Goal: Task Accomplishment & Management: Check status

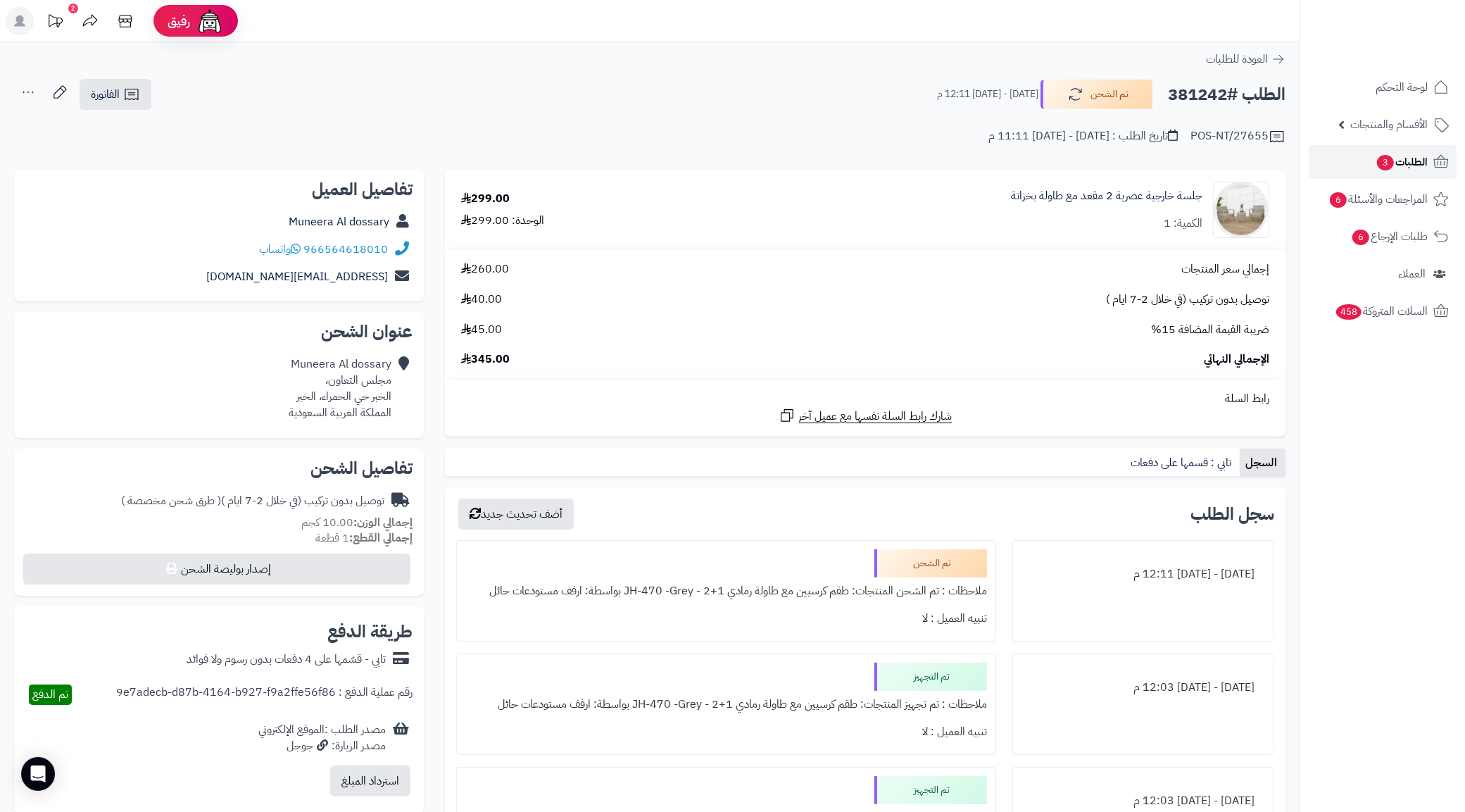
click at [1412, 160] on span "الطلبات 3" at bounding box center [1402, 162] width 52 height 20
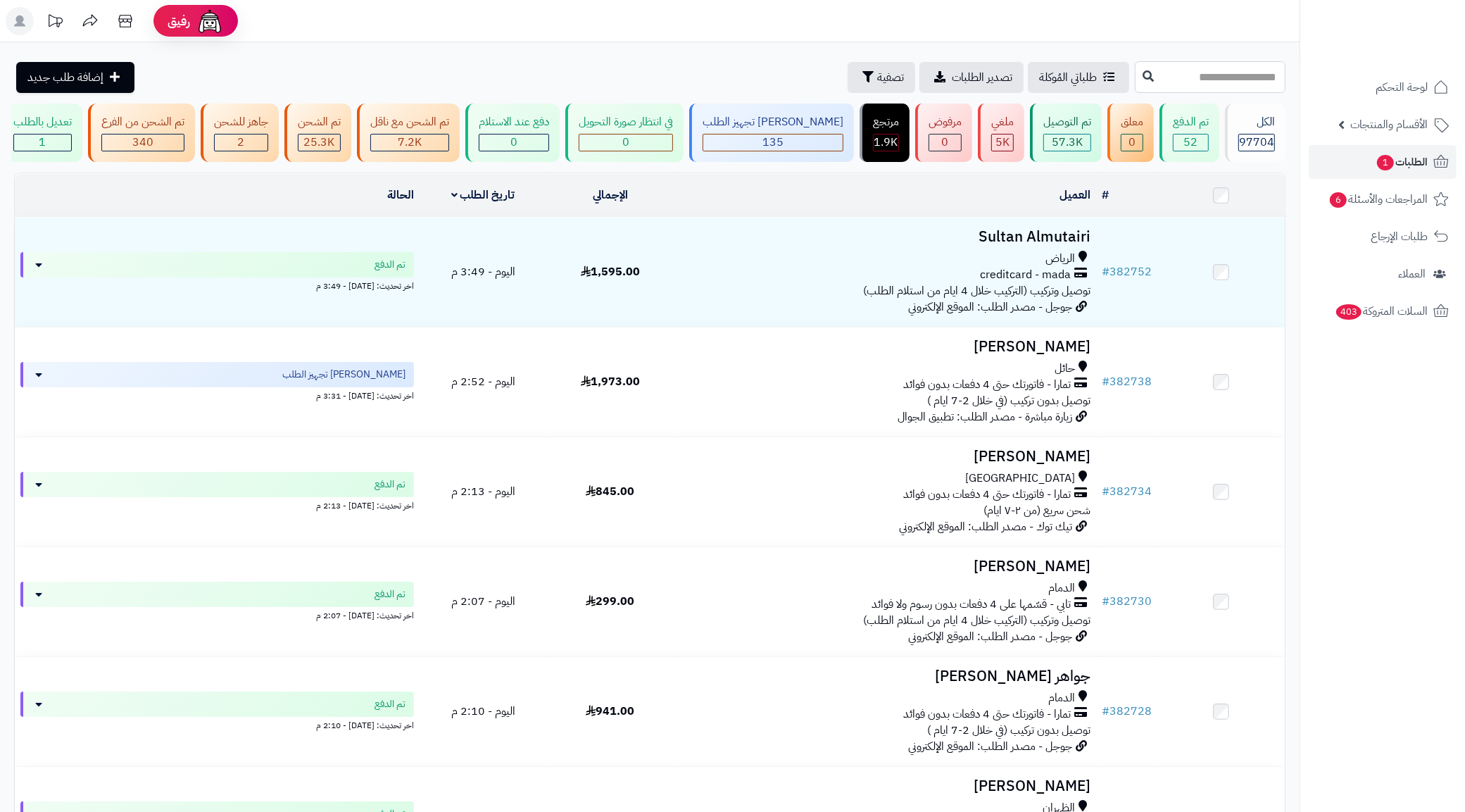
click at [1135, 61] on input "text" at bounding box center [1211, 76] width 151 height 32
paste input "******"
type input "******"
